Goal: Task Accomplishment & Management: Use online tool/utility

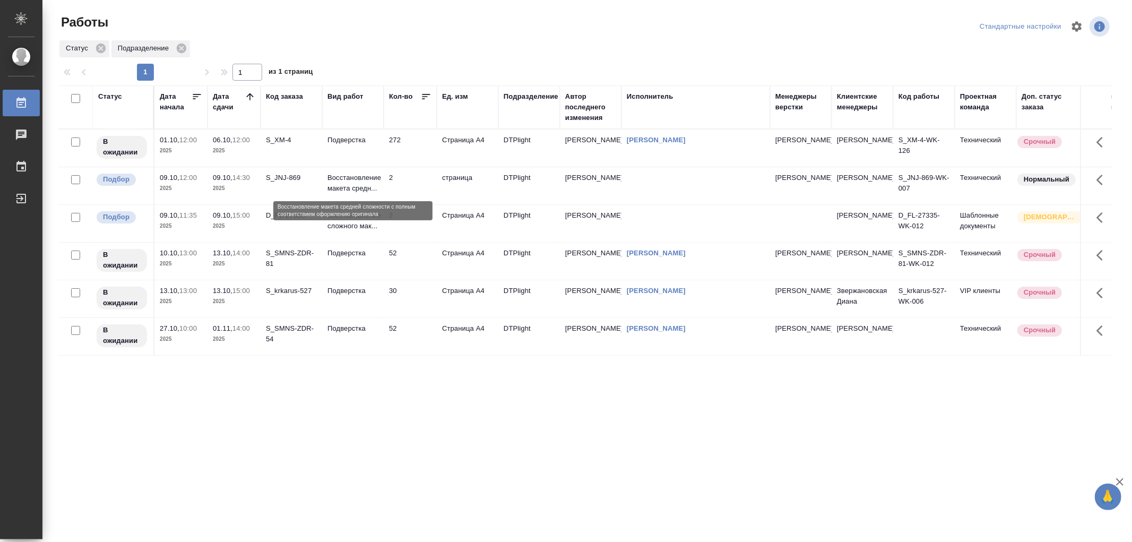
click at [374, 192] on p "Восстановление макета средн..." at bounding box center [352, 182] width 51 height 21
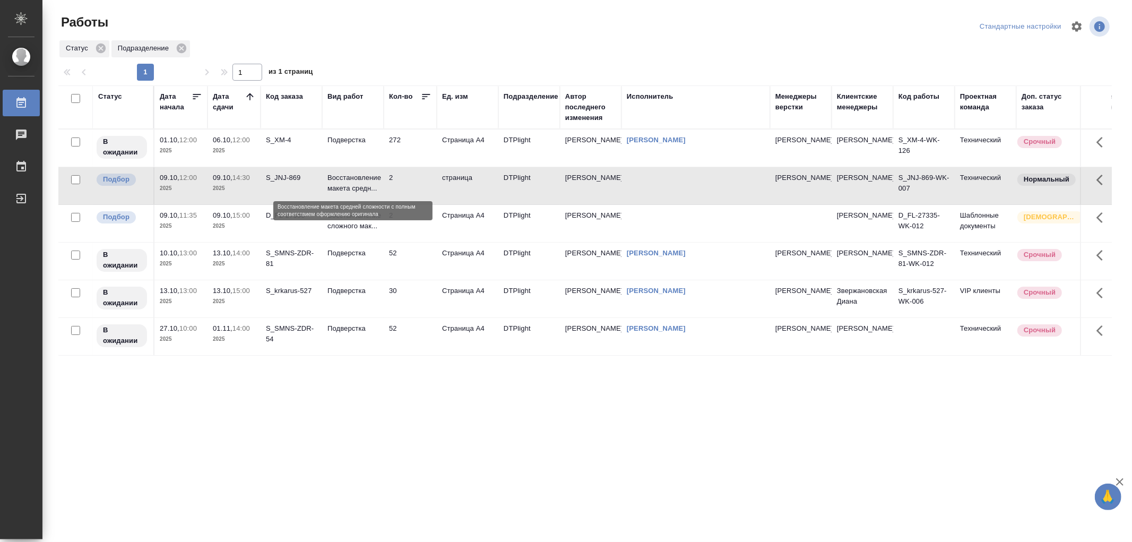
click at [374, 192] on p "Восстановление макета средн..." at bounding box center [352, 182] width 51 height 21
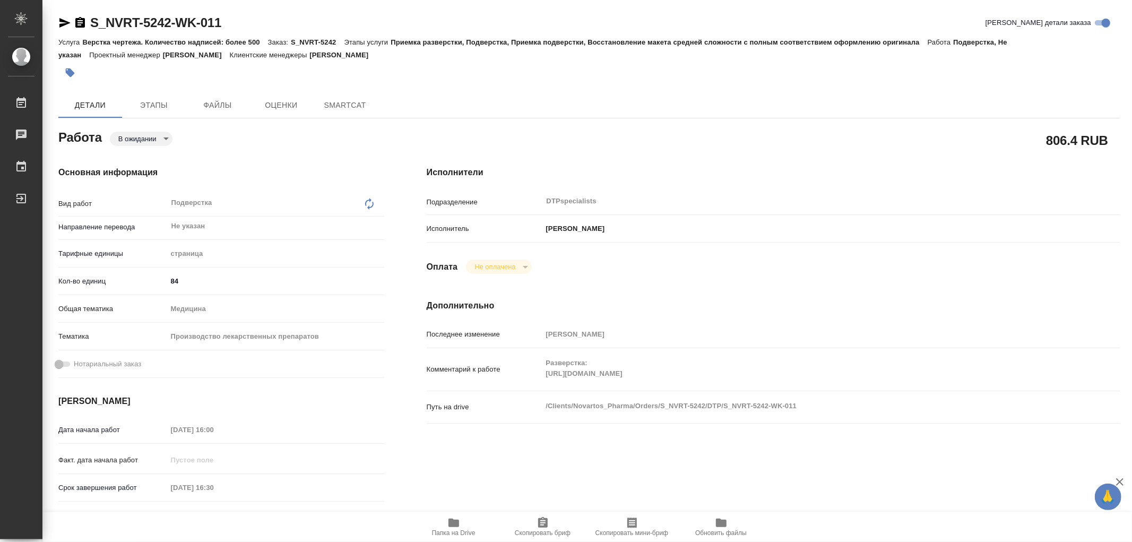
type textarea "x"
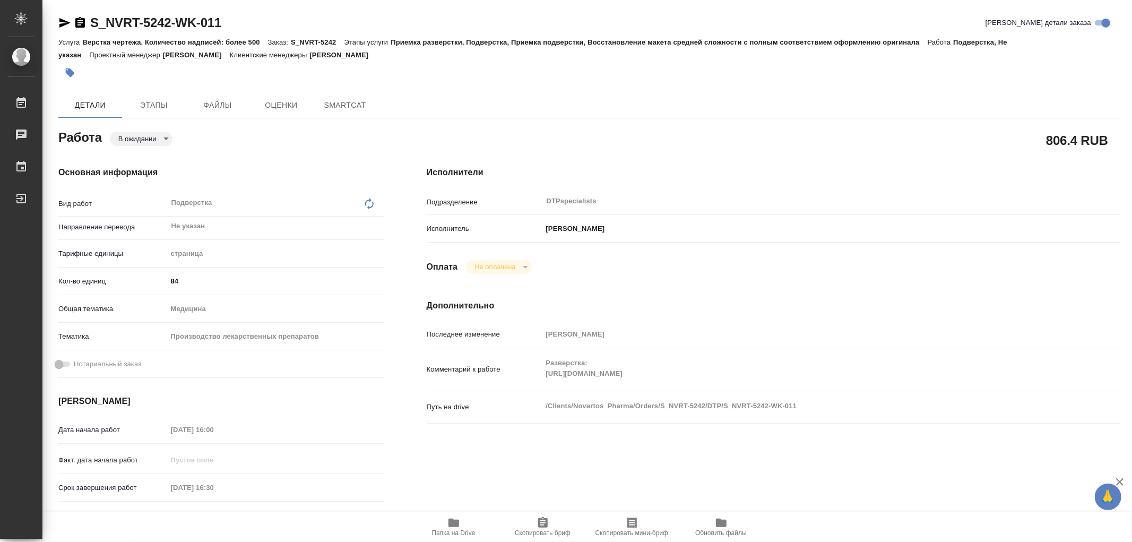
type textarea "x"
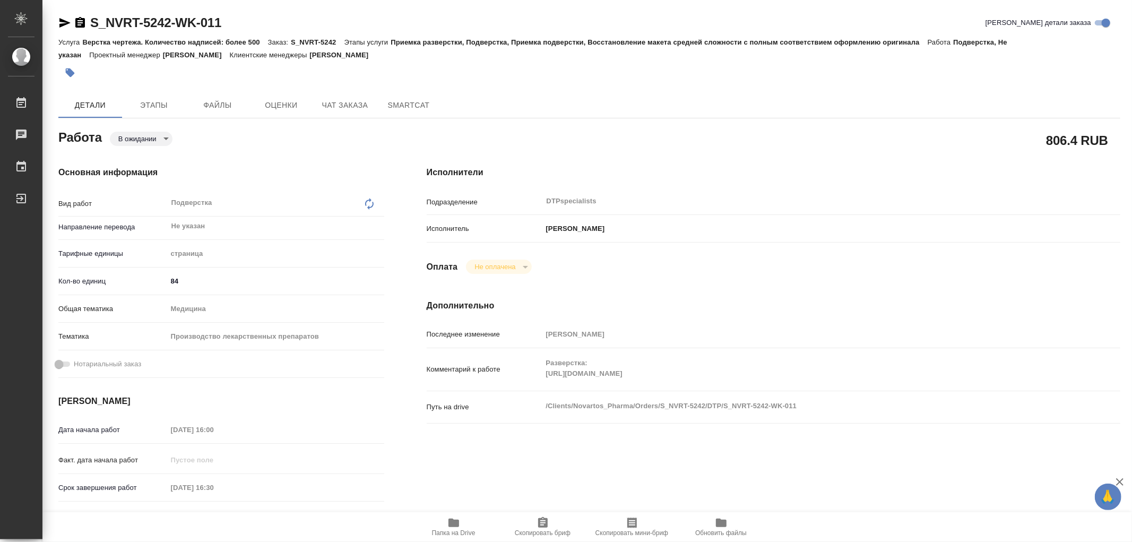
type textarea "x"
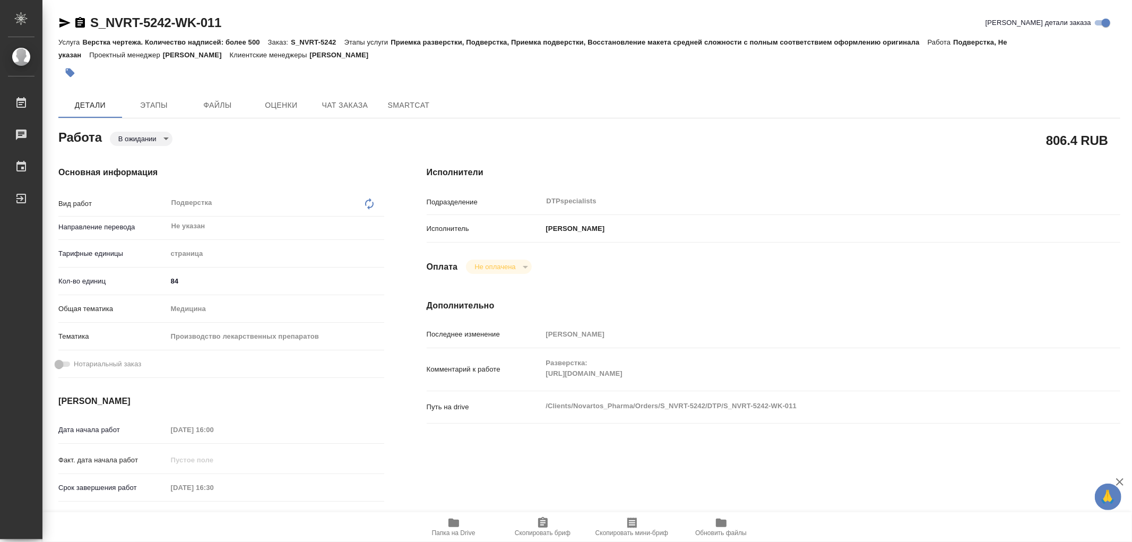
type textarea "x"
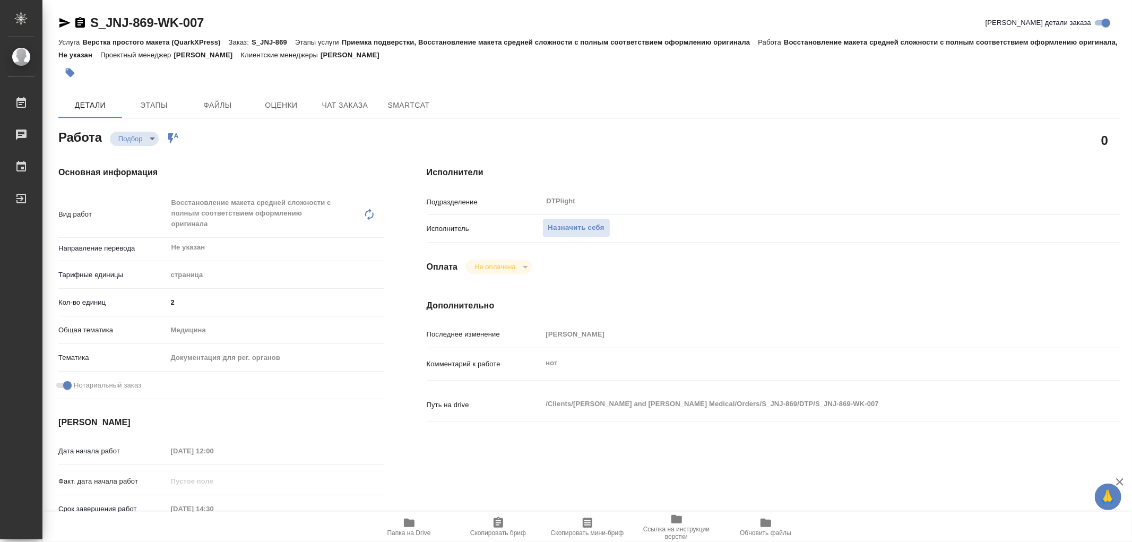
click at [420, 515] on button "Папка на Drive" at bounding box center [409, 527] width 89 height 30
